Goal: Navigation & Orientation: Find specific page/section

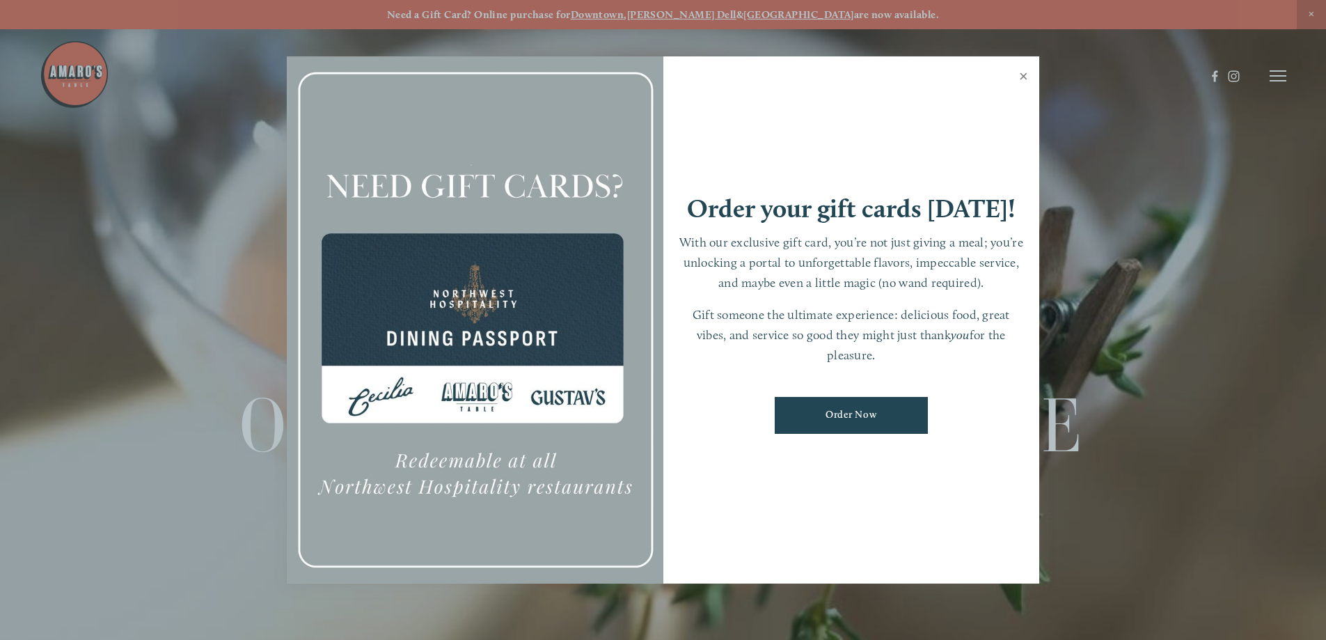
click at [1017, 77] on link "Close" at bounding box center [1023, 77] width 27 height 39
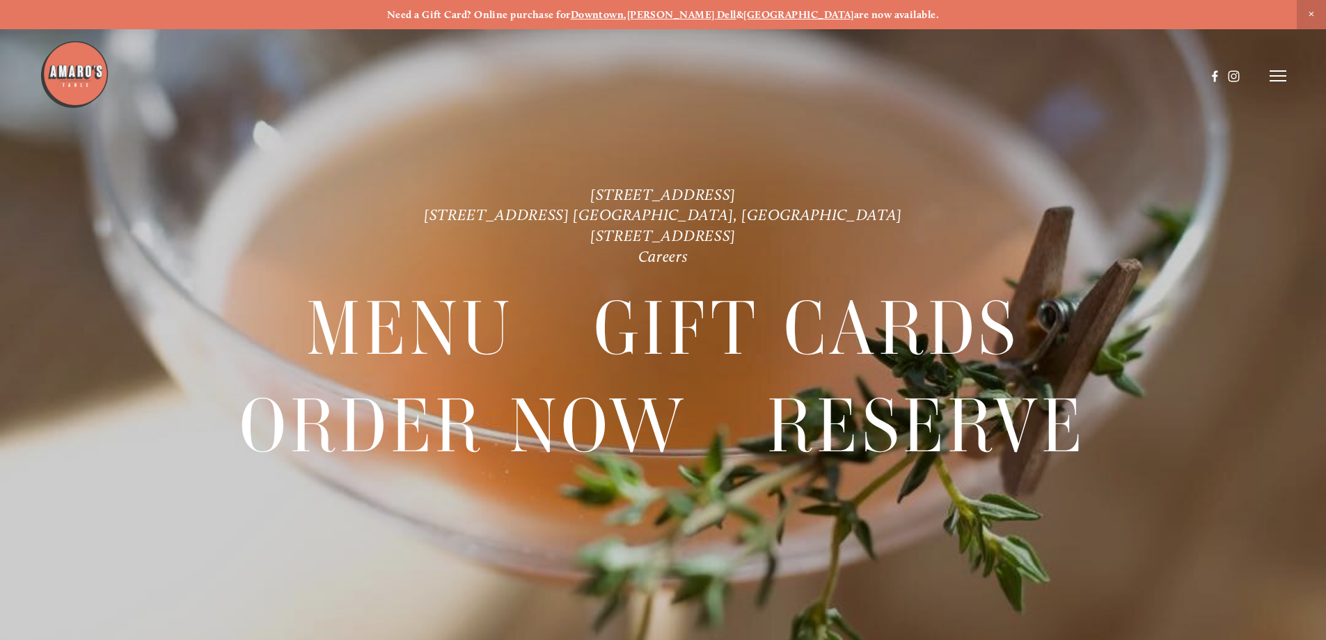
click at [1280, 79] on icon at bounding box center [1278, 76] width 17 height 13
click at [1034, 73] on span "Order Now" at bounding box center [1039, 75] width 57 height 13
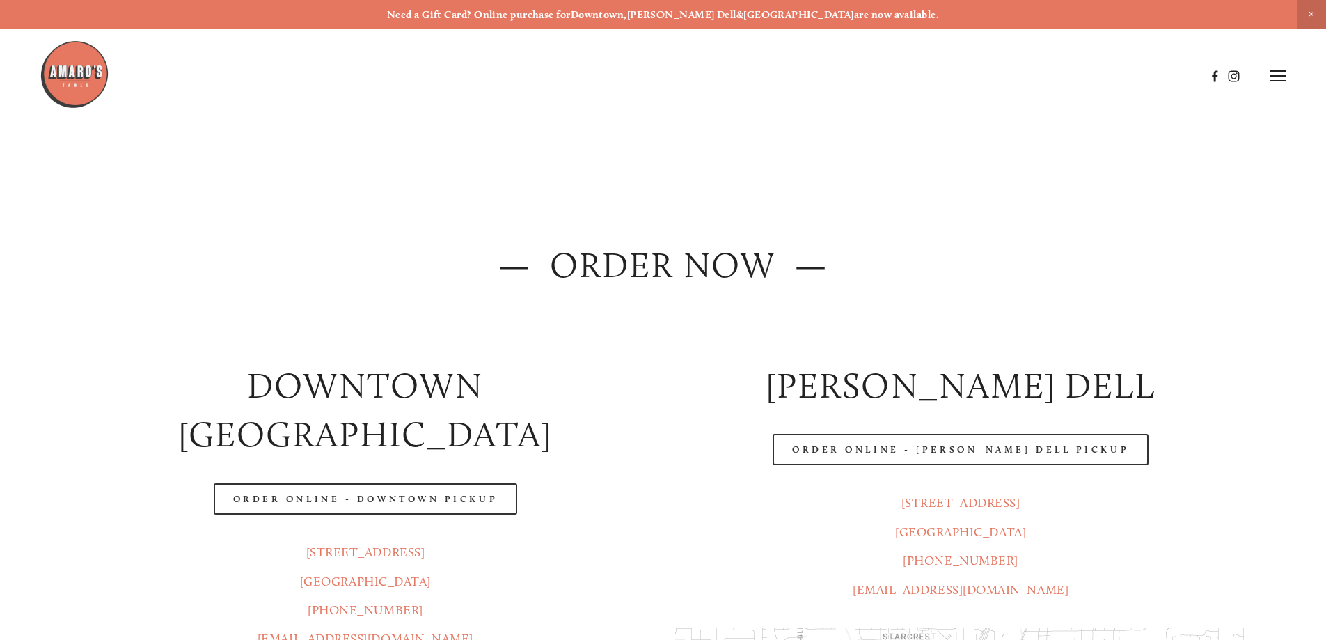
click at [875, 431] on div "Order Online - [PERSON_NAME] Dell Pickup" at bounding box center [961, 449] width 595 height 55
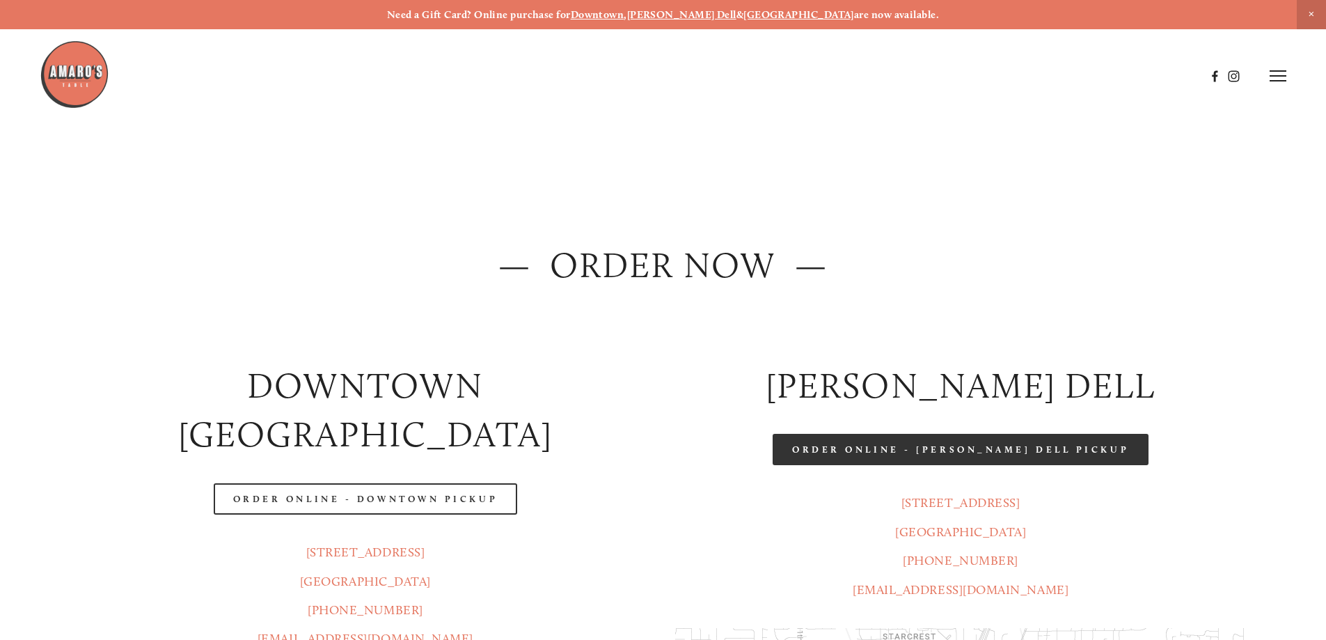
click at [870, 444] on link "Order Online - [PERSON_NAME] Dell Pickup" at bounding box center [961, 449] width 376 height 31
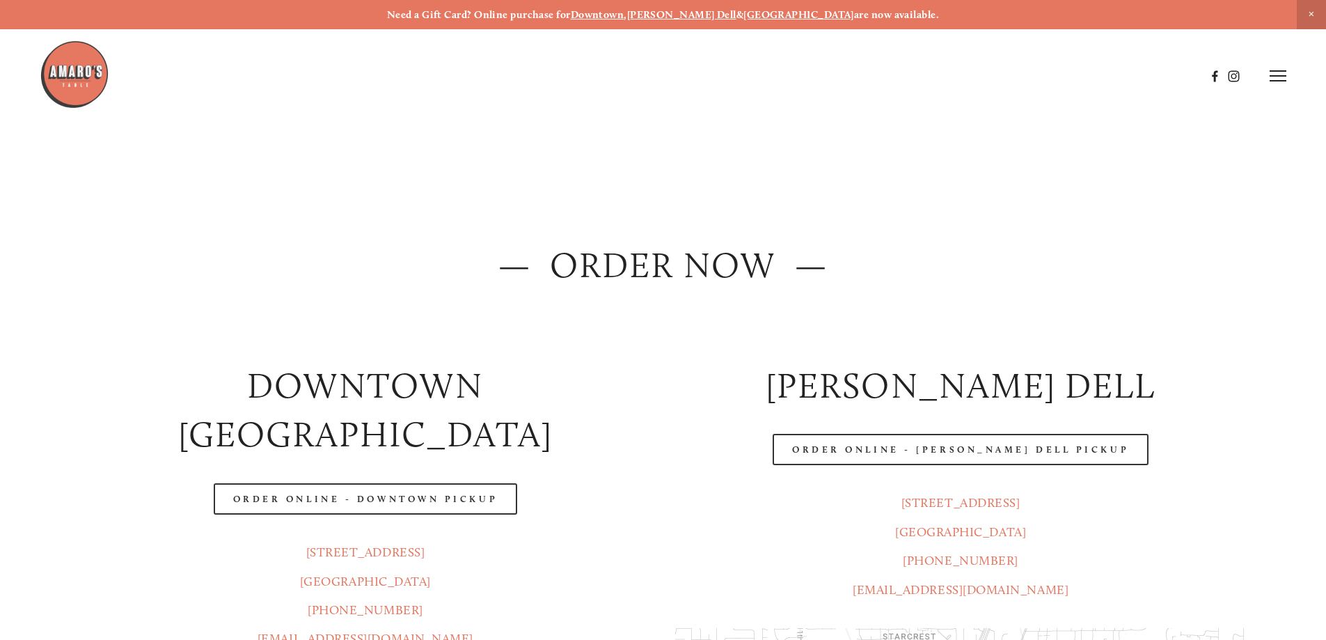
click at [69, 84] on img at bounding box center [75, 75] width 70 height 70
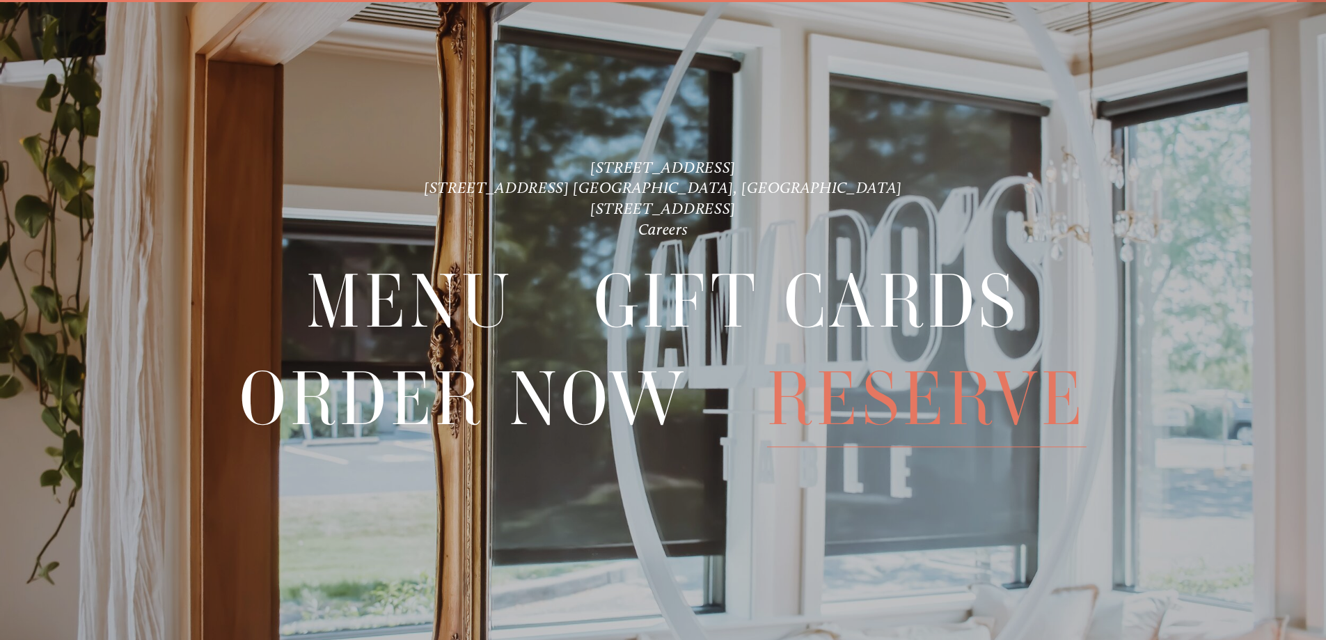
scroll to position [29, 0]
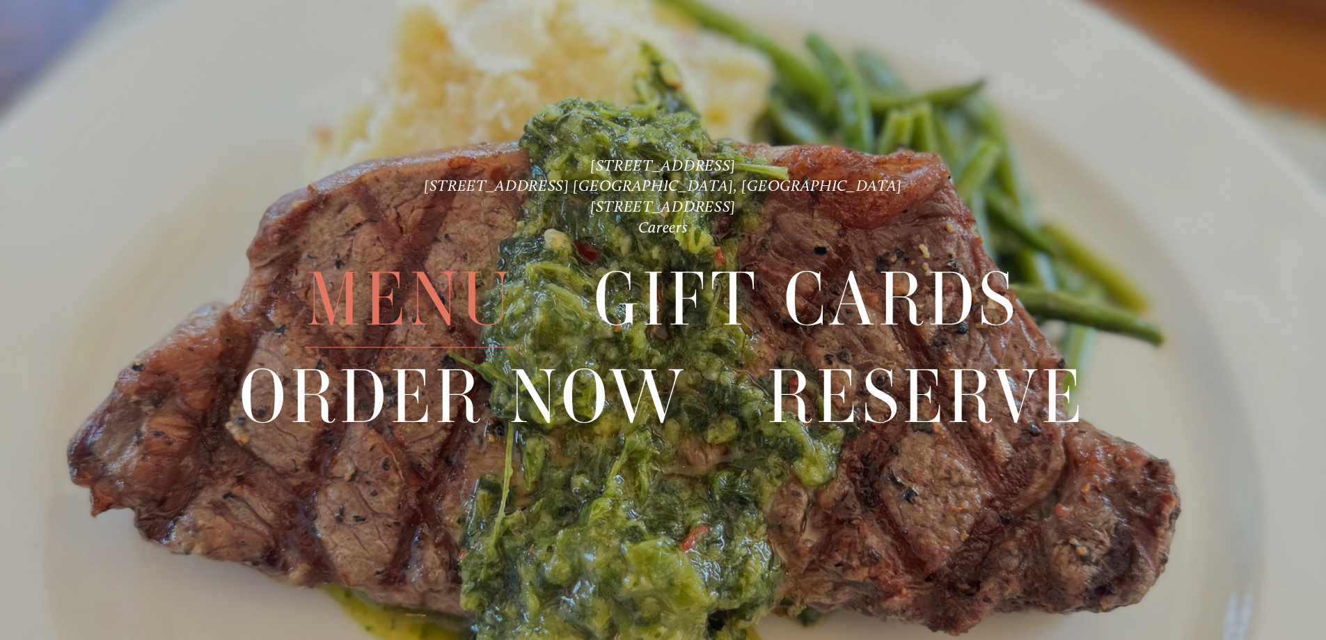
click at [473, 306] on span "Menu" at bounding box center [409, 300] width 207 height 96
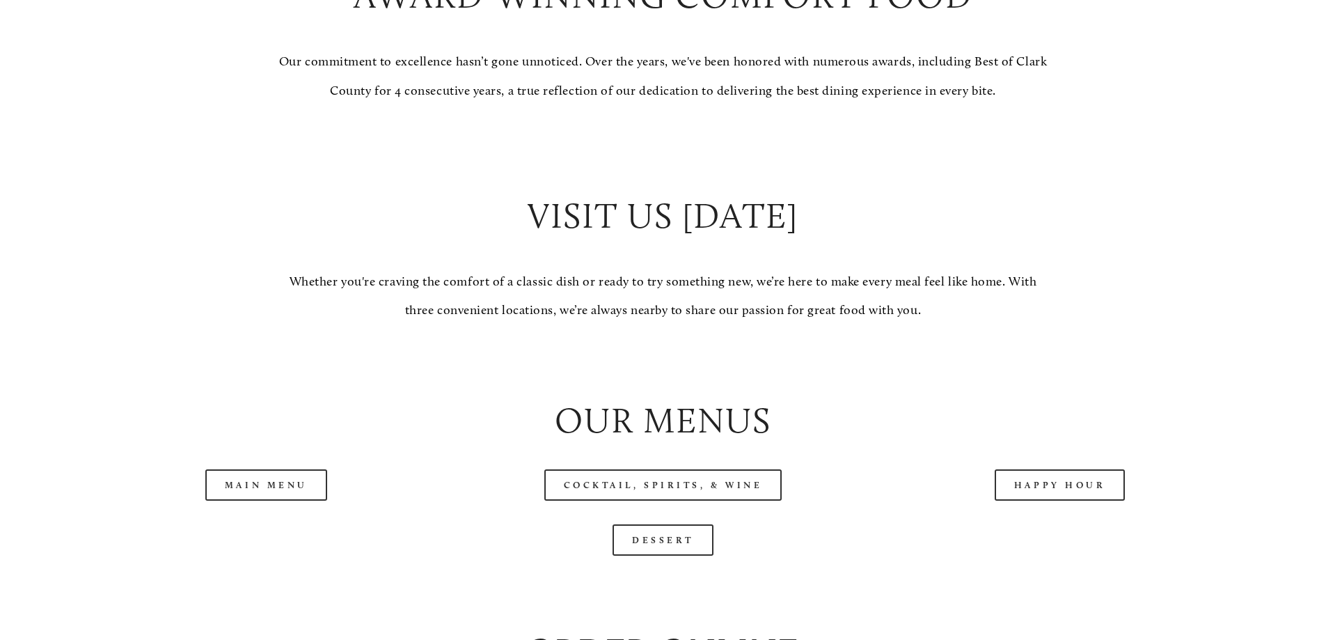
scroll to position [1532, 0]
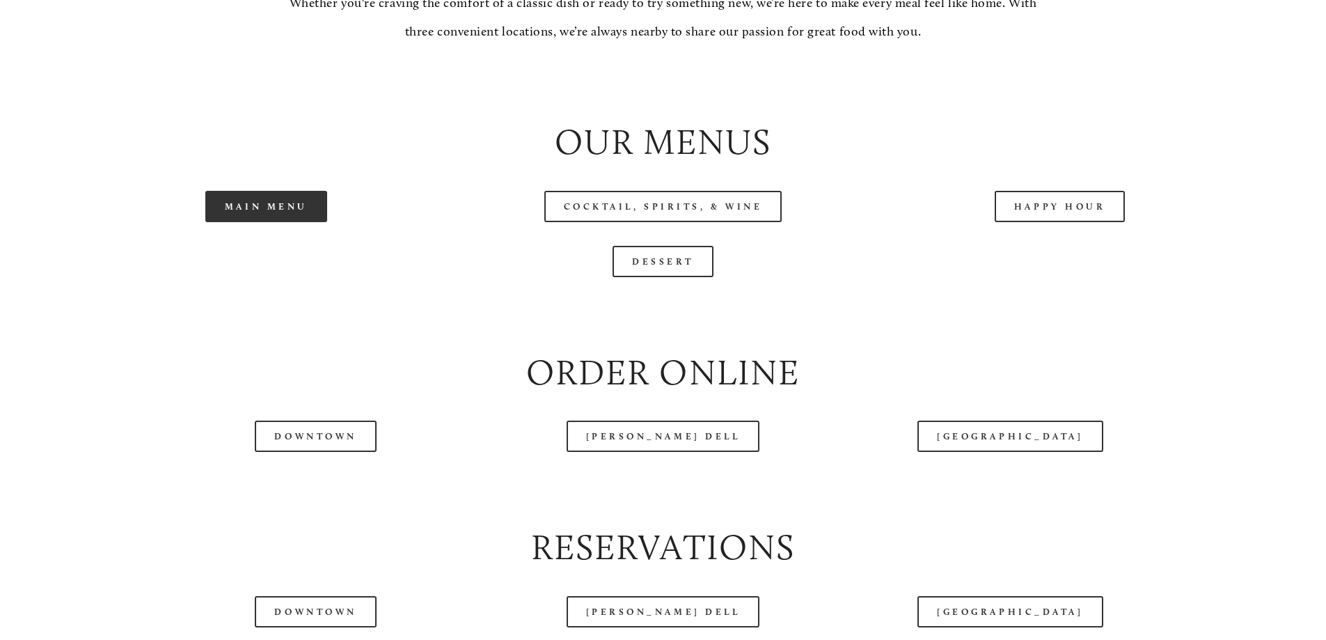
click at [267, 222] on link "Main Menu" at bounding box center [266, 206] width 122 height 31
